Goal: Transaction & Acquisition: Purchase product/service

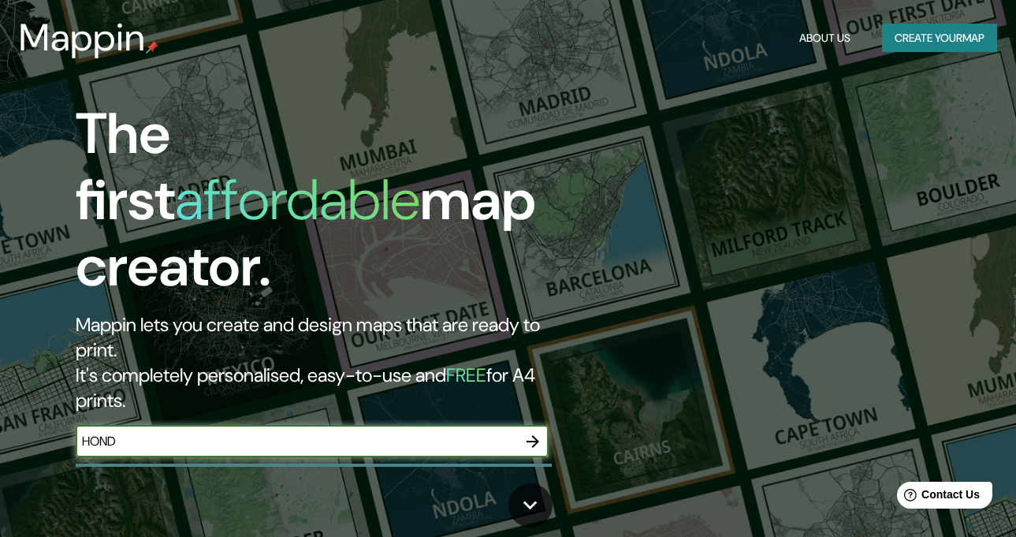
type input "HONDA"
click at [533, 432] on icon "button" at bounding box center [532, 441] width 19 height 19
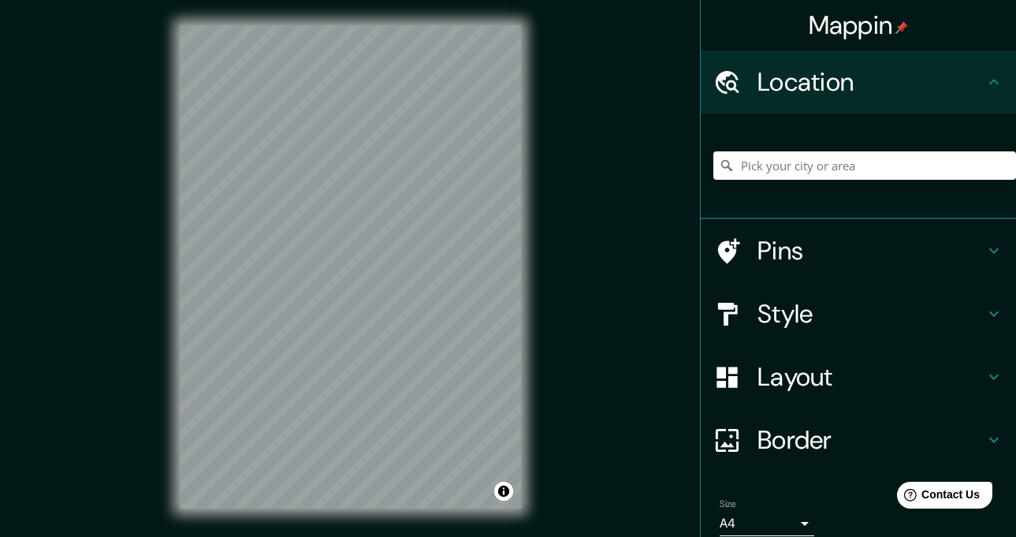
click at [895, 78] on h4 "Location" at bounding box center [870, 82] width 227 height 32
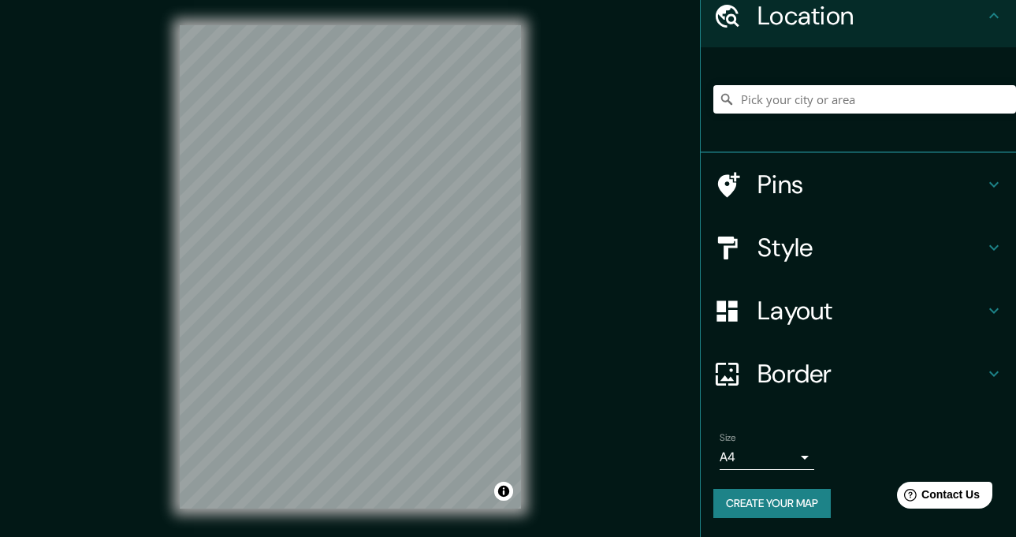
scroll to position [34, 0]
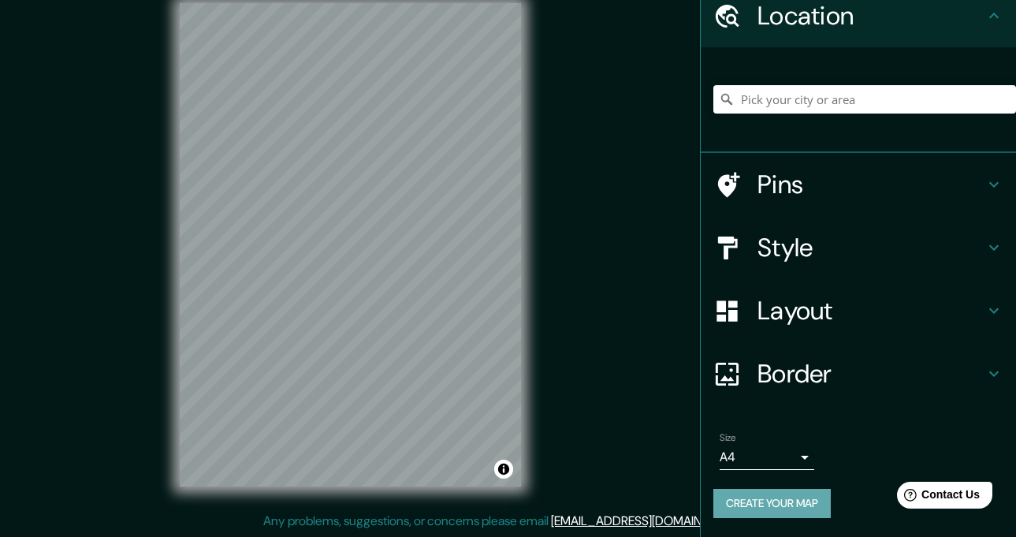
click at [775, 505] on button "Create your map" at bounding box center [771, 503] width 117 height 29
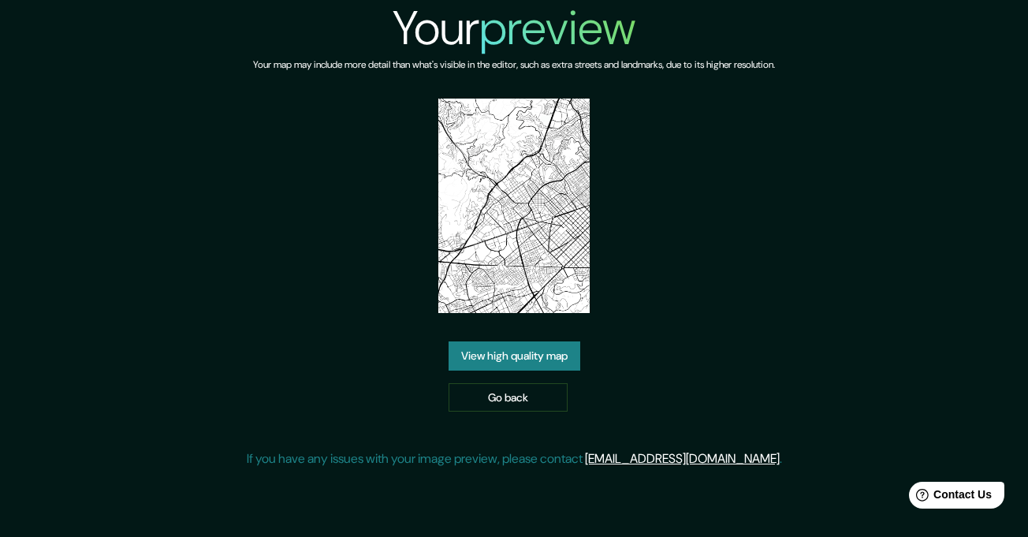
click at [505, 360] on link "View high quality map" at bounding box center [514, 355] width 132 height 29
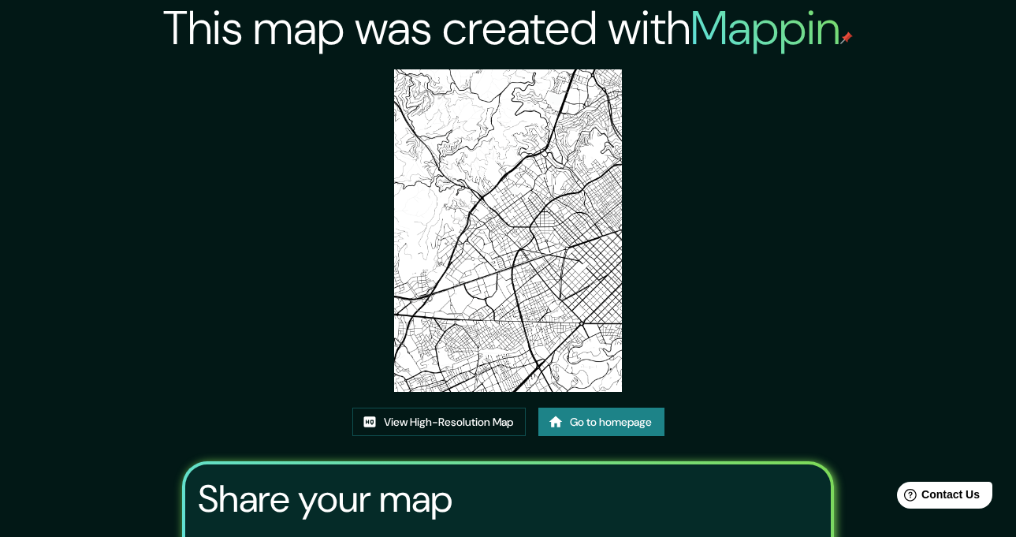
click at [686, 216] on div "This map was created with Mappin View High-Resolution Map Go to homepage Share …" at bounding box center [508, 348] width 690 height 697
click at [474, 426] on link "View High-Resolution Map" at bounding box center [438, 421] width 173 height 29
click at [582, 421] on link "Go to homepage" at bounding box center [601, 421] width 126 height 29
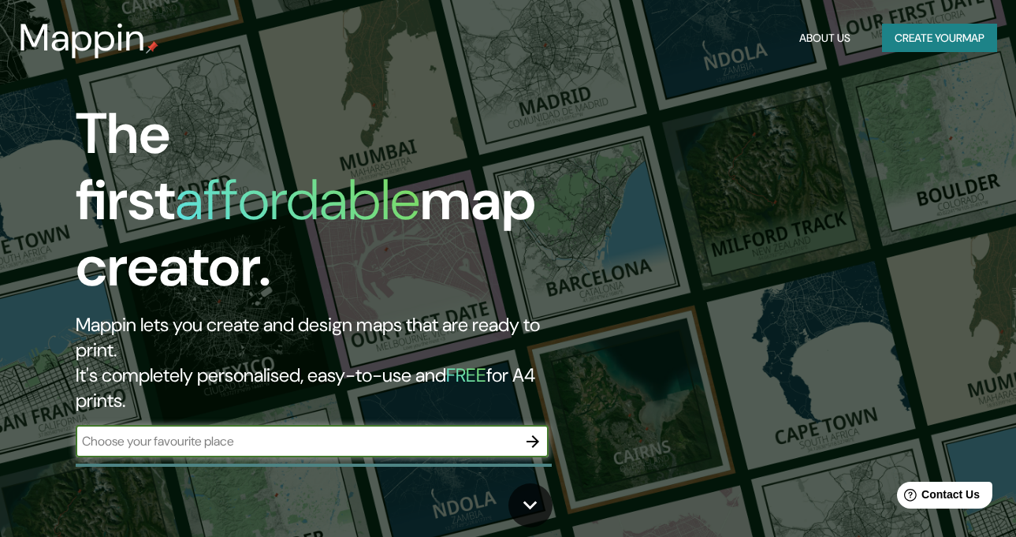
click at [475, 432] on input "text" at bounding box center [296, 441] width 441 height 18
type input "I"
type input "TOLIMA"
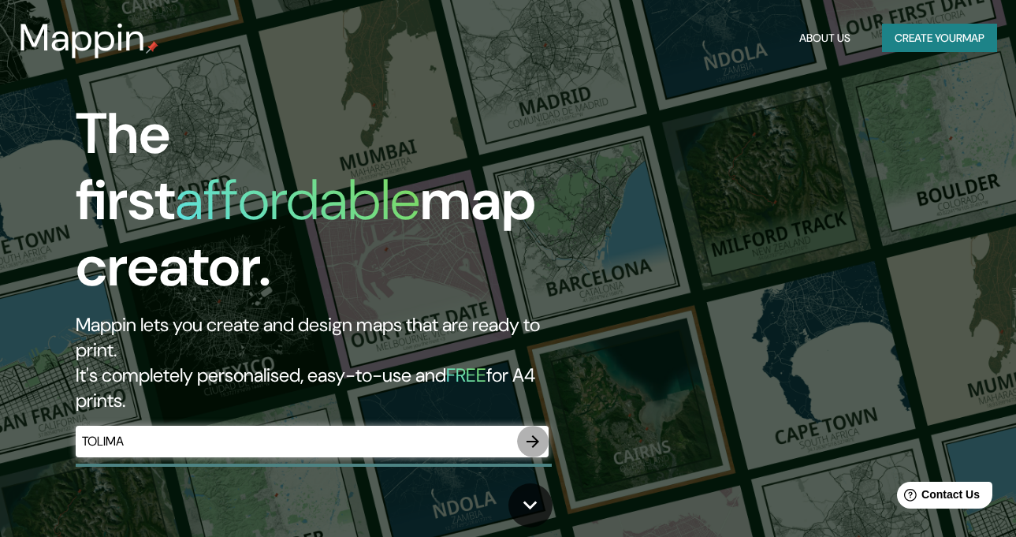
click at [533, 432] on icon "button" at bounding box center [532, 441] width 19 height 19
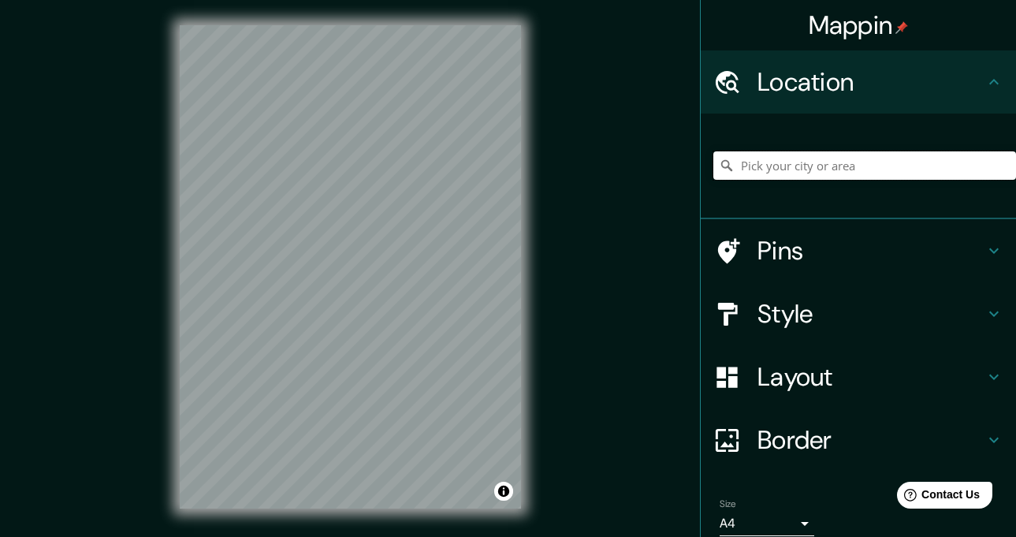
click at [833, 157] on input "Pick your city or area" at bounding box center [864, 165] width 303 height 28
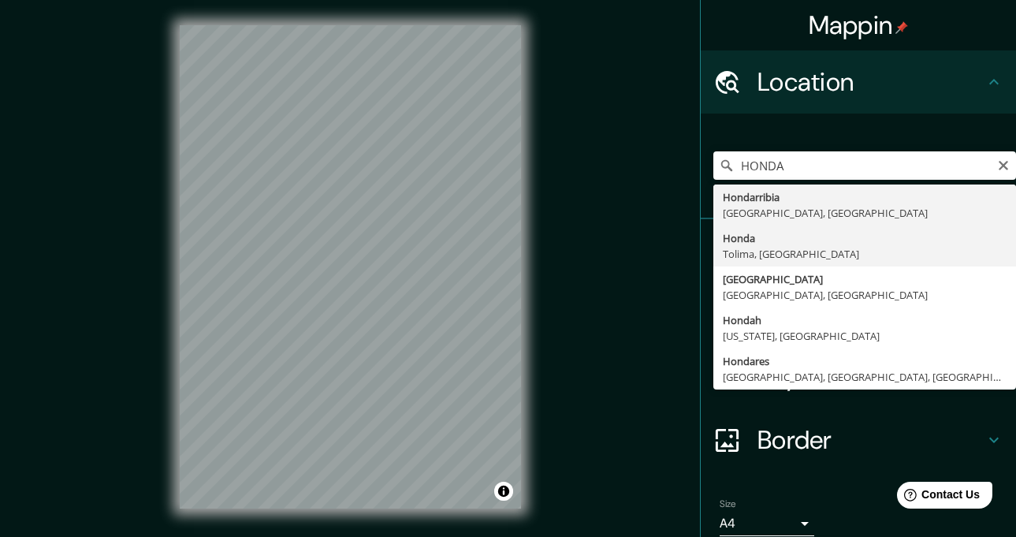
type input "Honda, [GEOGRAPHIC_DATA], [GEOGRAPHIC_DATA]"
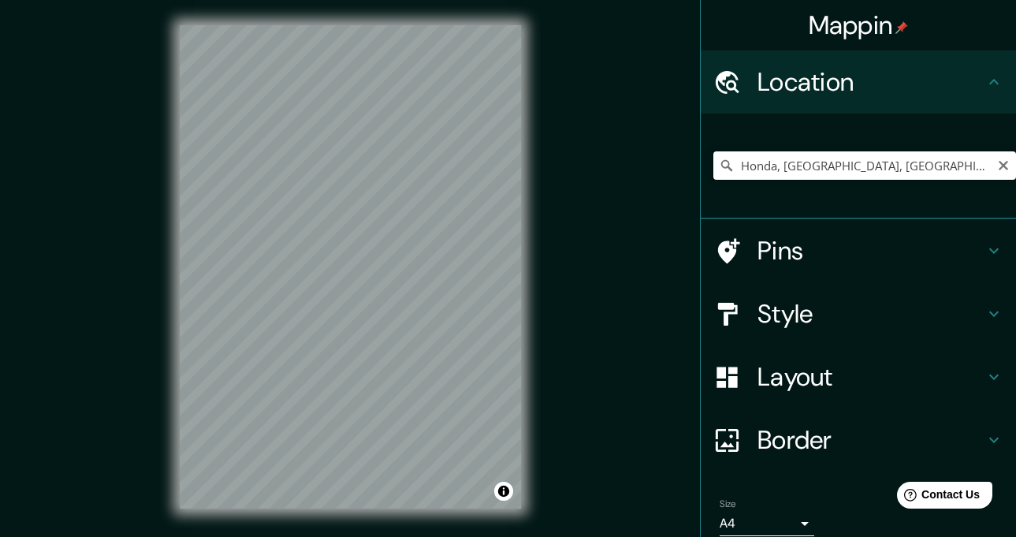
click at [848, 169] on input "Honda, [GEOGRAPHIC_DATA], [GEOGRAPHIC_DATA]" at bounding box center [864, 165] width 303 height 28
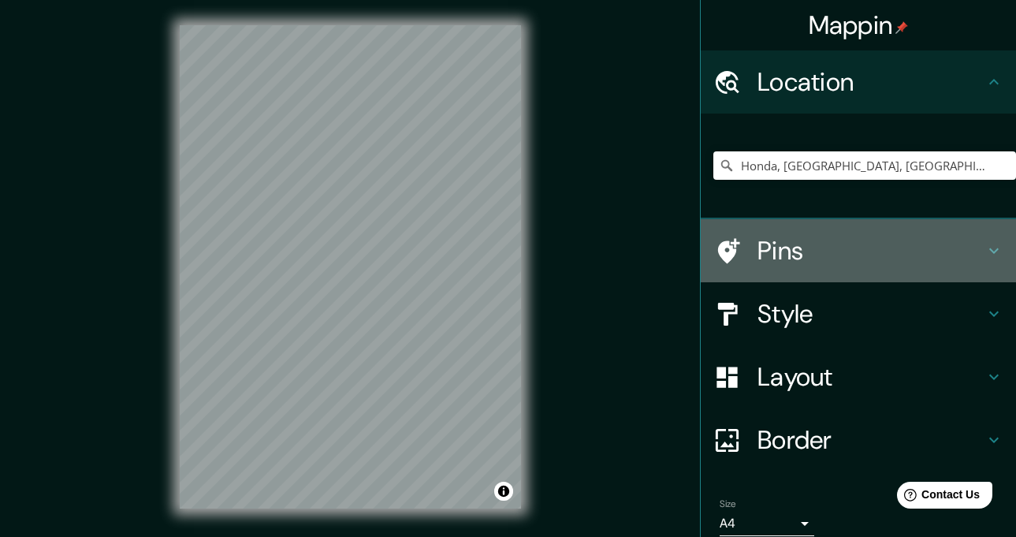
click at [984, 247] on icon at bounding box center [993, 250] width 19 height 19
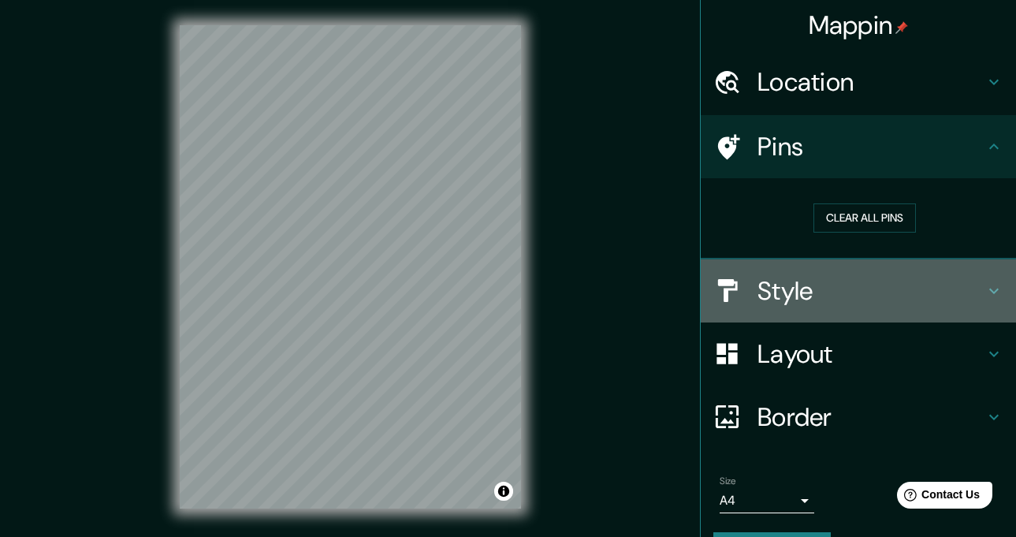
click at [984, 281] on icon at bounding box center [993, 290] width 19 height 19
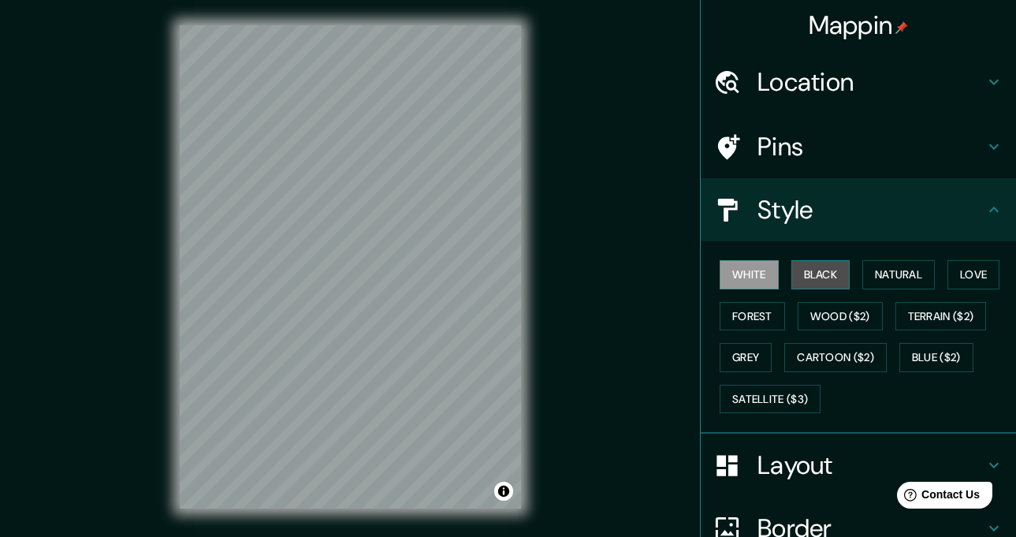
click at [791, 278] on button "Black" at bounding box center [820, 274] width 59 height 29
click at [759, 277] on button "White" at bounding box center [749, 274] width 59 height 29
click at [753, 312] on button "Forest" at bounding box center [752, 316] width 65 height 29
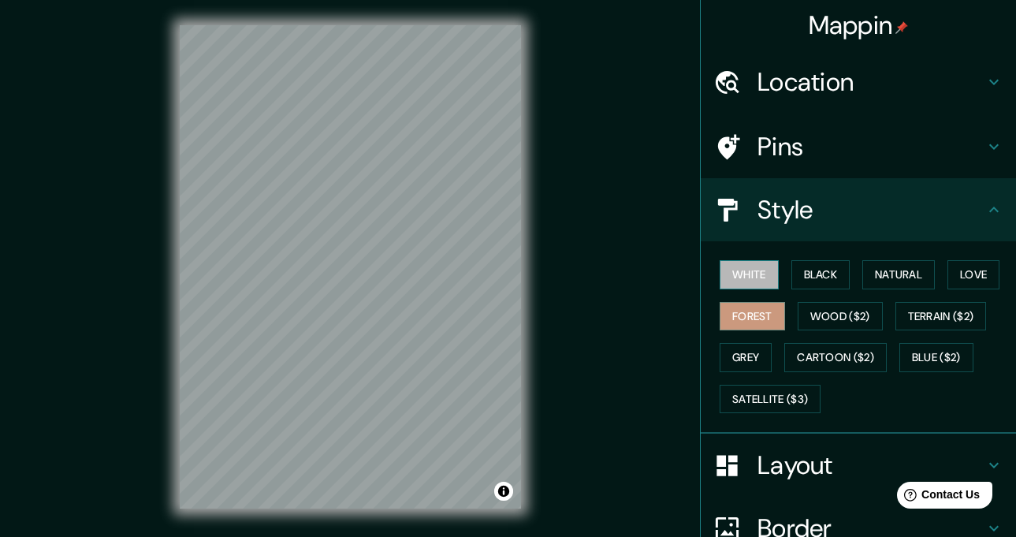
click at [749, 277] on button "White" at bounding box center [749, 274] width 59 height 29
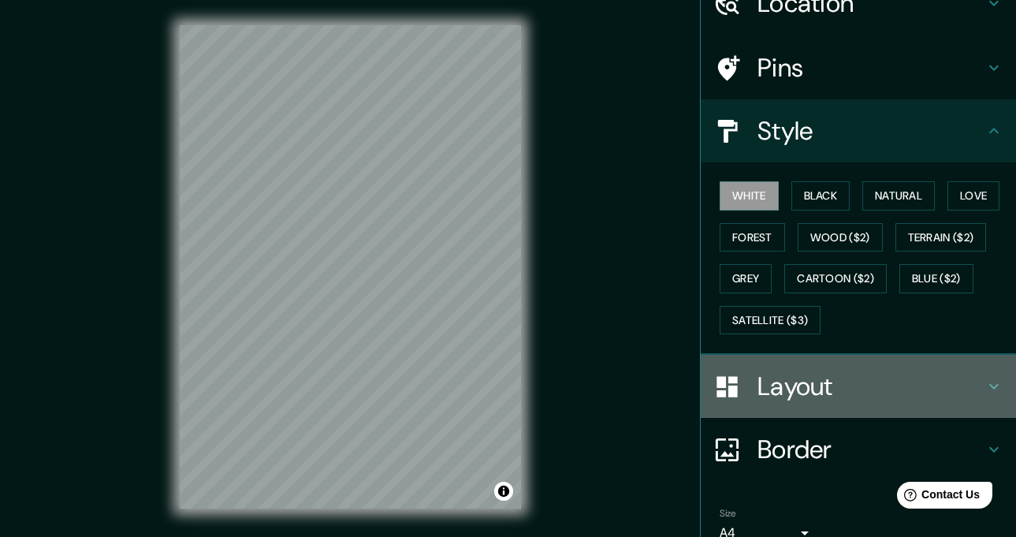
click at [798, 385] on h4 "Layout" at bounding box center [870, 386] width 227 height 32
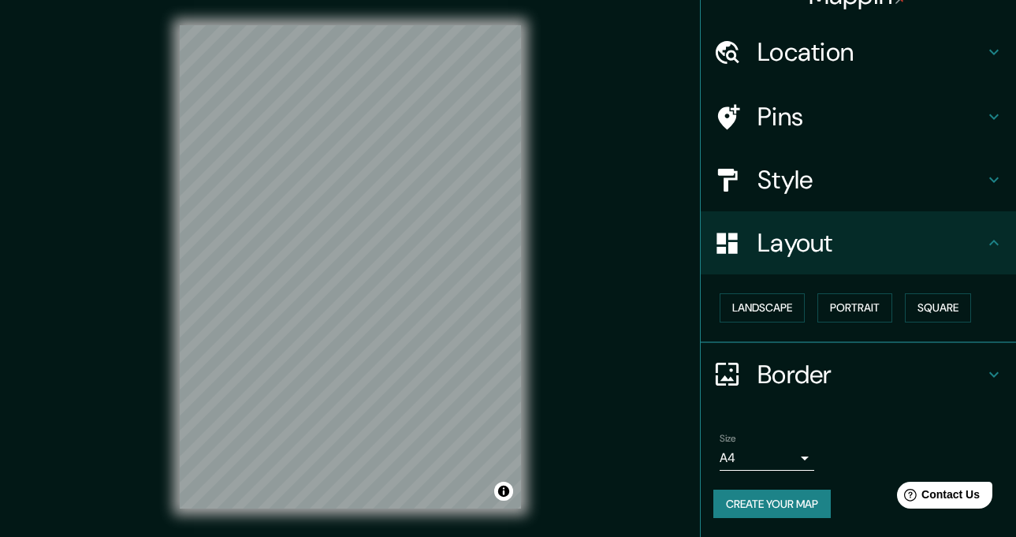
scroll to position [30, 0]
click at [636, 377] on div "Mappin Location Honda, [GEOGRAPHIC_DATA], [GEOGRAPHIC_DATA] Pins Style Layout L…" at bounding box center [508, 279] width 1016 height 559
click at [789, 459] on body "Mappin Location Honda, [GEOGRAPHIC_DATA], [GEOGRAPHIC_DATA] Pins Style Layout L…" at bounding box center [508, 268] width 1016 height 537
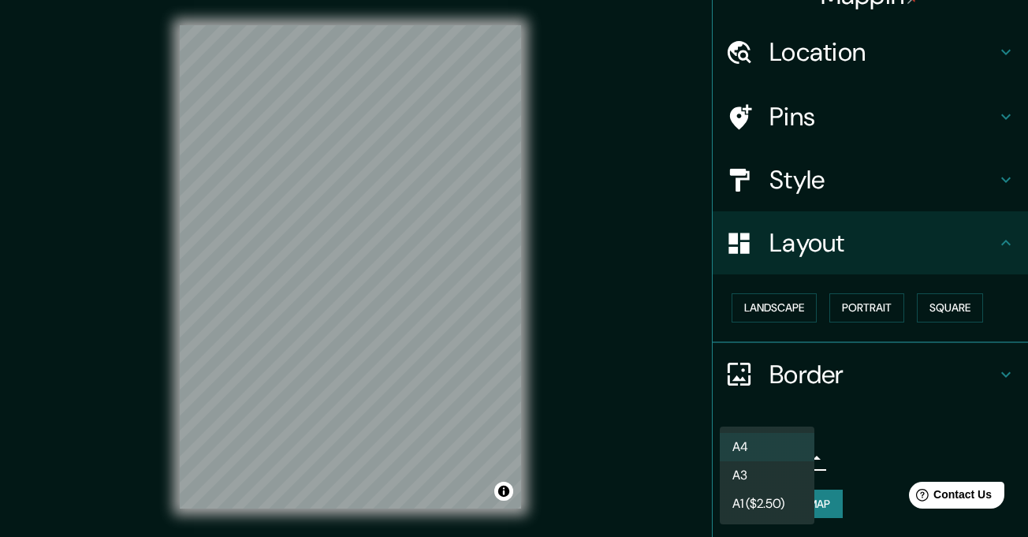
click at [757, 482] on li "A3" at bounding box center [767, 475] width 95 height 28
click at [774, 454] on body "Mappin Location Honda, [GEOGRAPHIC_DATA], [GEOGRAPHIC_DATA] Pins Style Layout L…" at bounding box center [514, 268] width 1028 height 537
click at [779, 439] on li "A4" at bounding box center [767, 447] width 95 height 28
type input "single"
